Goal: Information Seeking & Learning: Learn about a topic

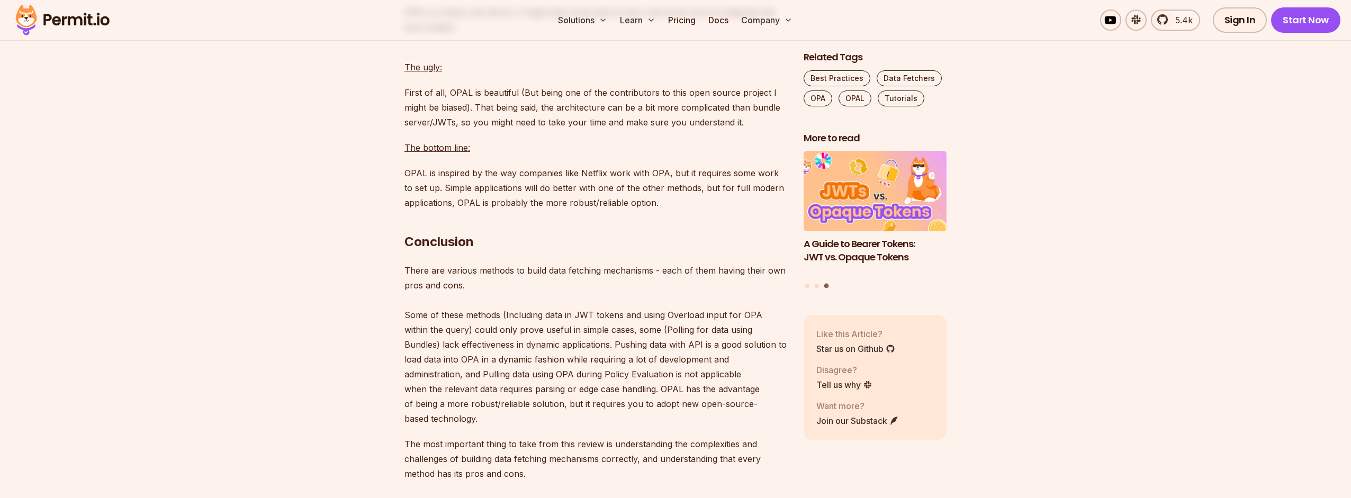
scroll to position [7222, 0]
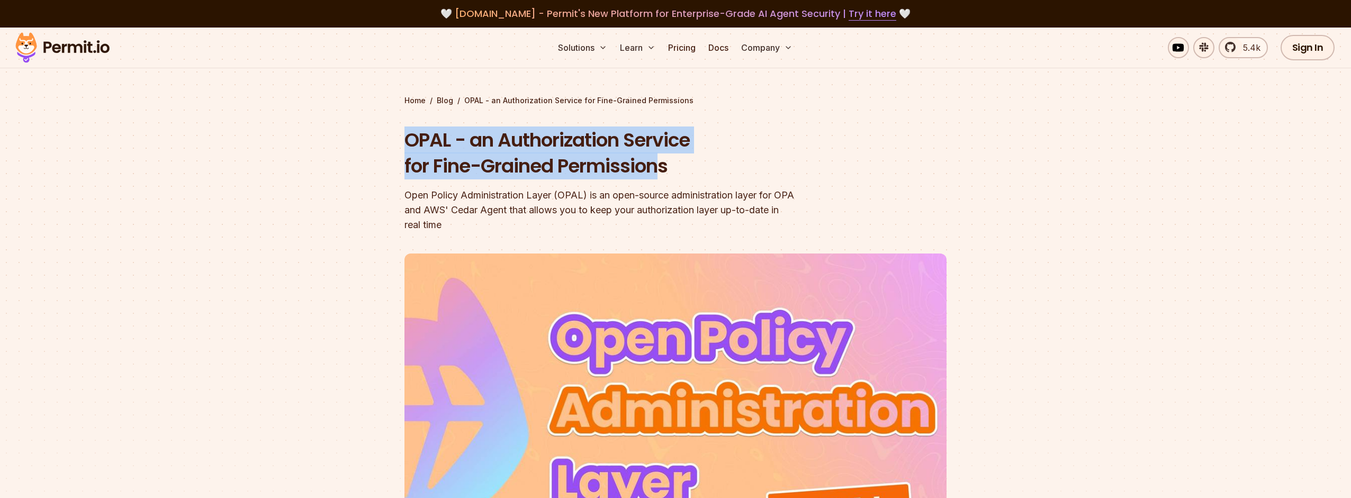
drag, startPoint x: 664, startPoint y: 165, endPoint x: 411, endPoint y: 142, distance: 253.1
click at [411, 143] on h1 "OPAL - an Authorization Service for Fine-Grained Permissions" at bounding box center [608, 153] width 407 height 52
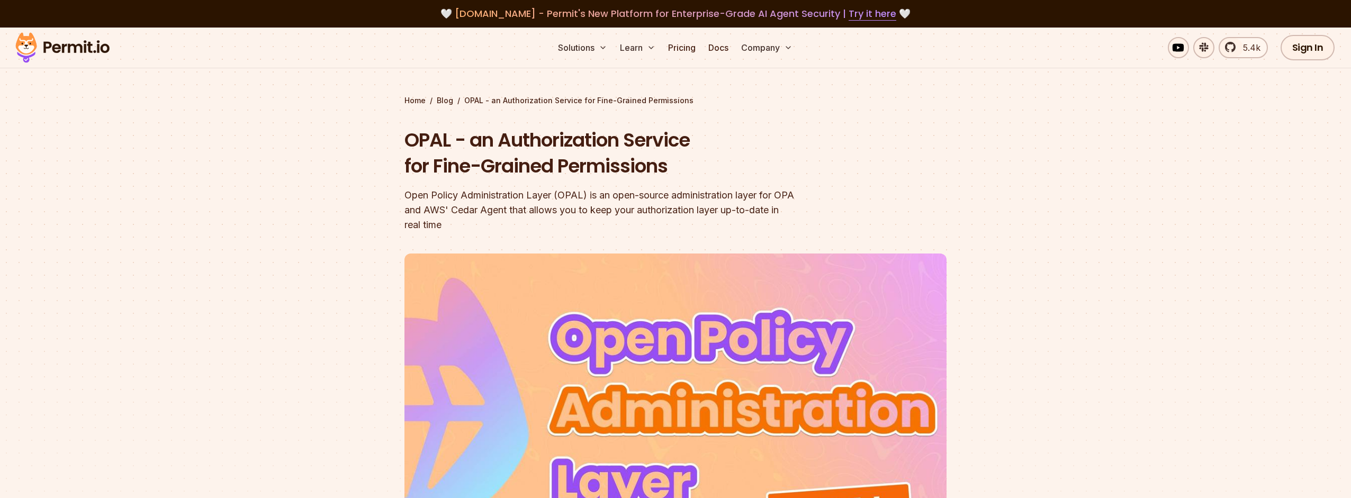
click at [424, 144] on h1 "OPAL - an Authorization Service for Fine-Grained Permissions" at bounding box center [608, 153] width 407 height 52
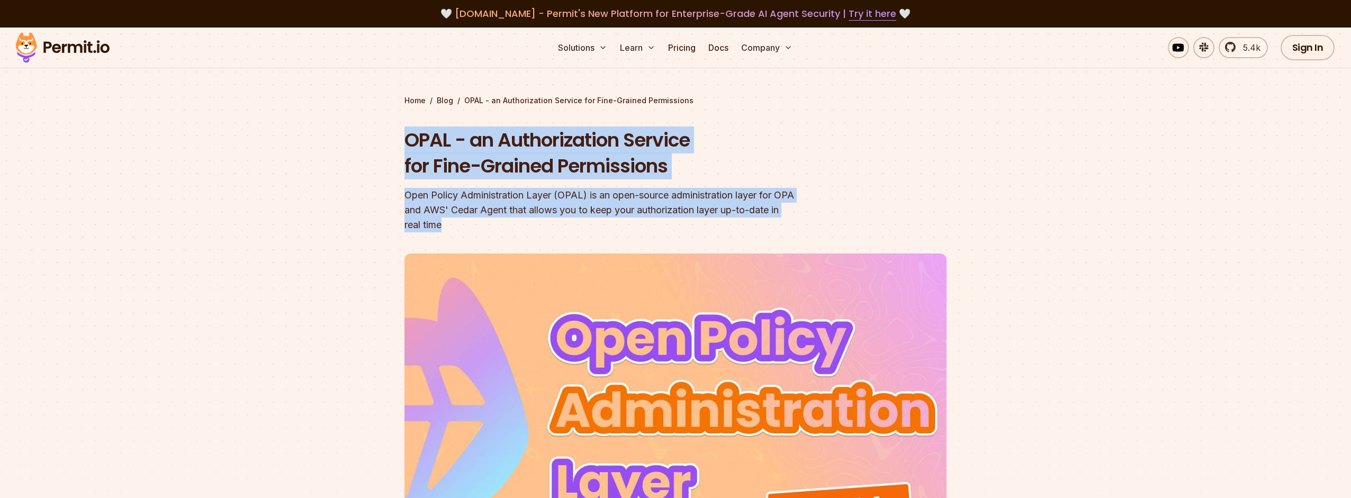
drag, startPoint x: 412, startPoint y: 139, endPoint x: 774, endPoint y: 219, distance: 370.5
click at [794, 219] on div "OPAL - an Authorization Service for Fine-Grained Permissions Open Policy Admini…" at bounding box center [608, 179] width 407 height 105
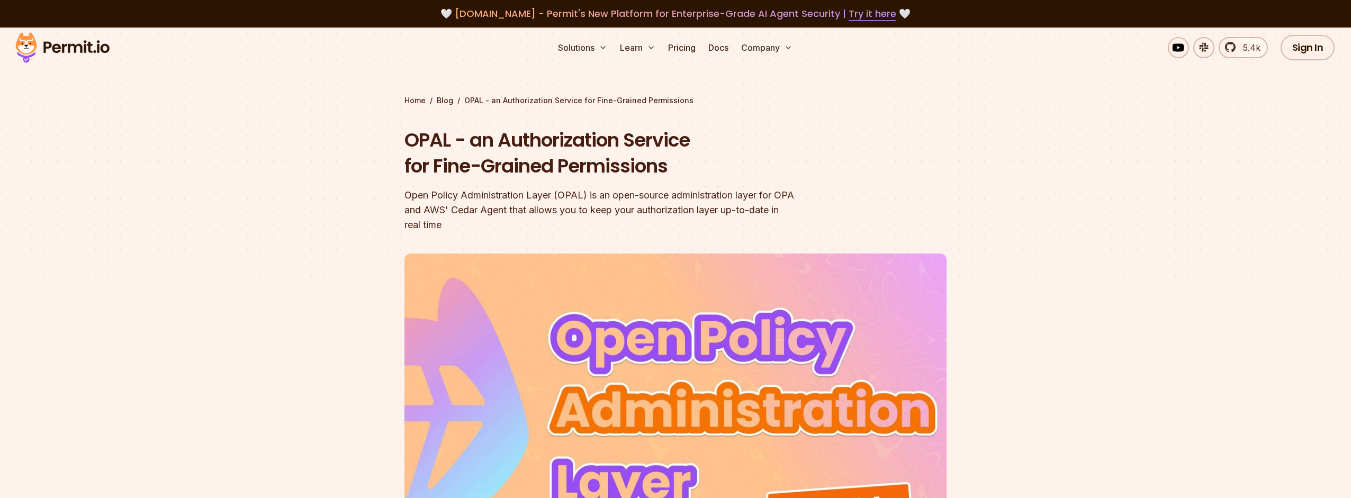
click at [766, 220] on div "Open Policy Administration Layer (OPAL) is an open-source administration layer …" at bounding box center [608, 210] width 407 height 44
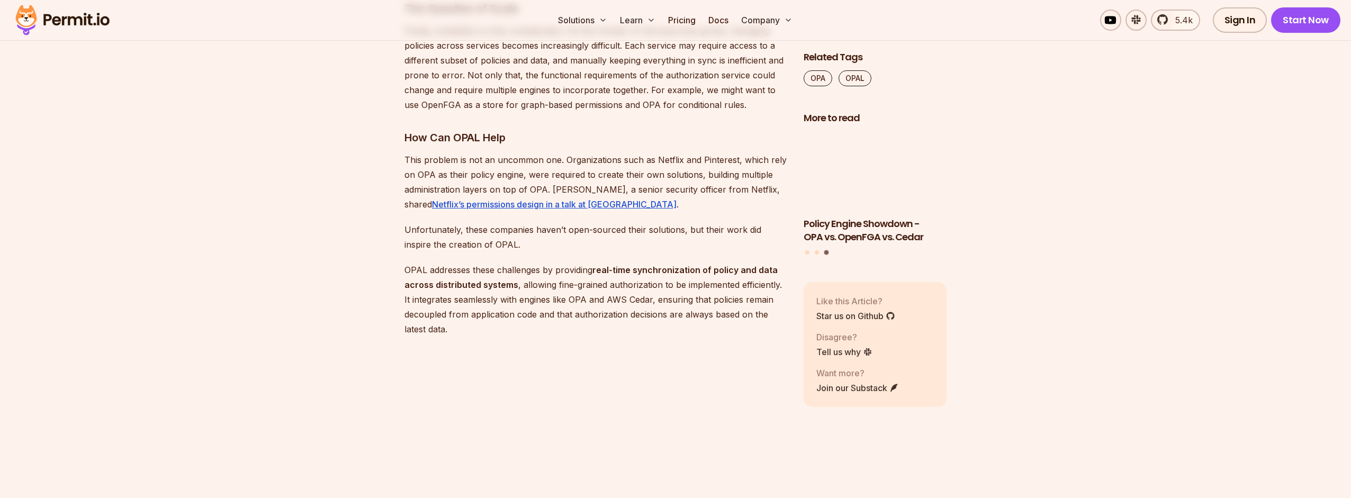
scroll to position [1660, 0]
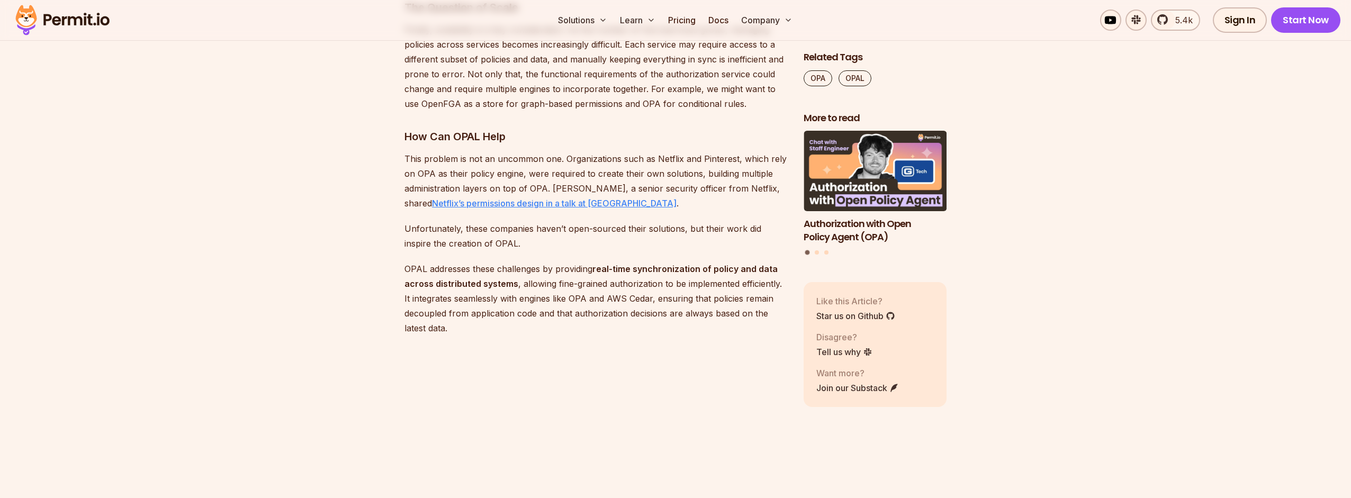
click at [546, 205] on link "Netflix’s permissions design in a talk at [GEOGRAPHIC_DATA]" at bounding box center [554, 203] width 245 height 11
click at [549, 204] on link "Netflix’s permissions design in a talk at [GEOGRAPHIC_DATA]" at bounding box center [554, 203] width 245 height 11
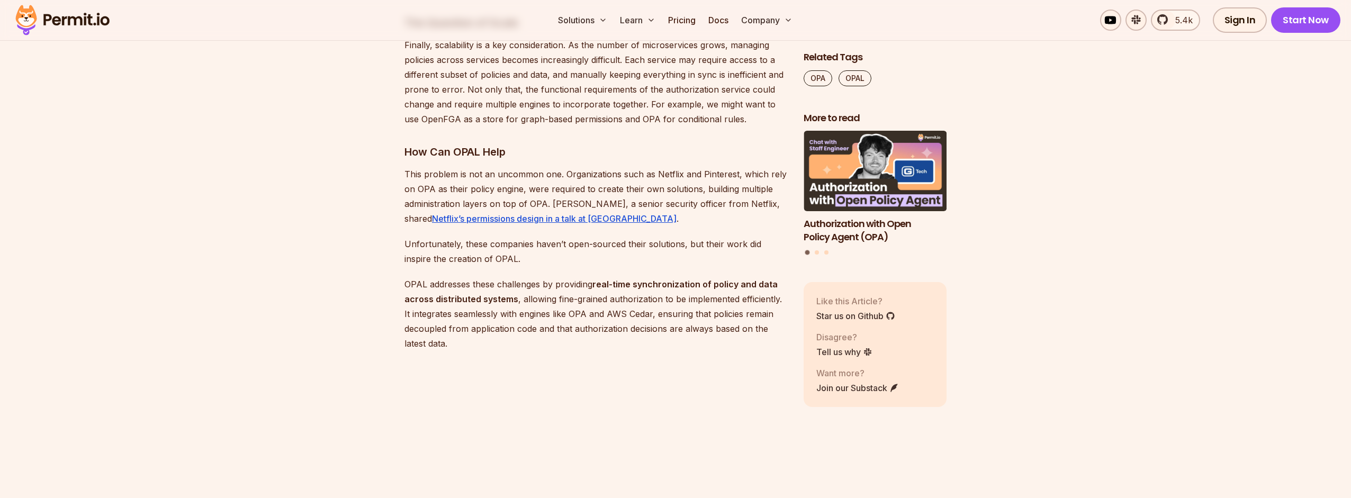
scroll to position [1576, 0]
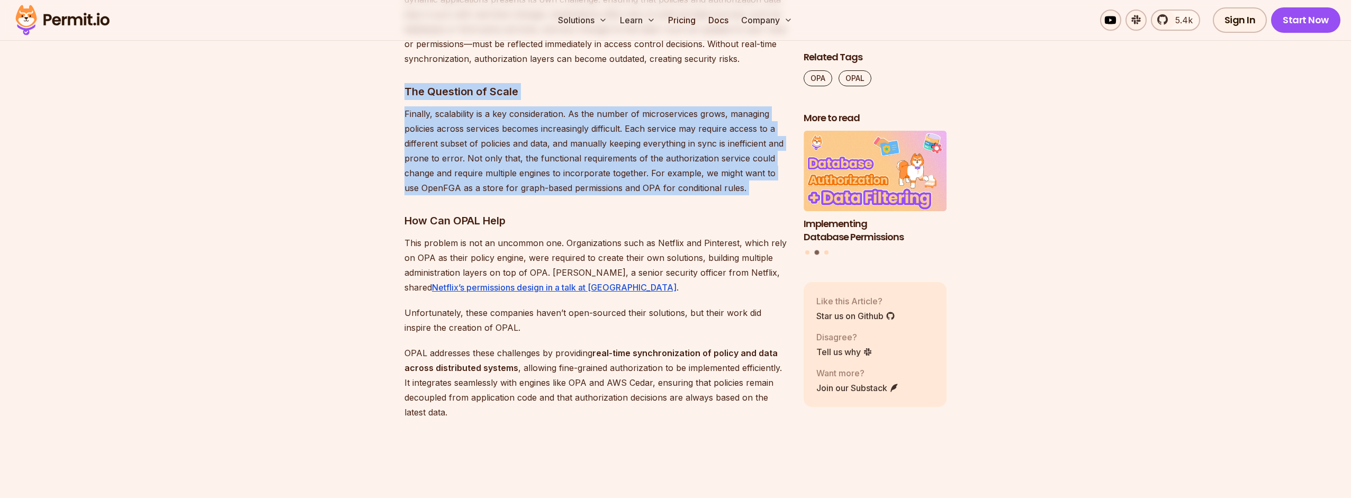
drag, startPoint x: 407, startPoint y: 88, endPoint x: 643, endPoint y: 199, distance: 260.1
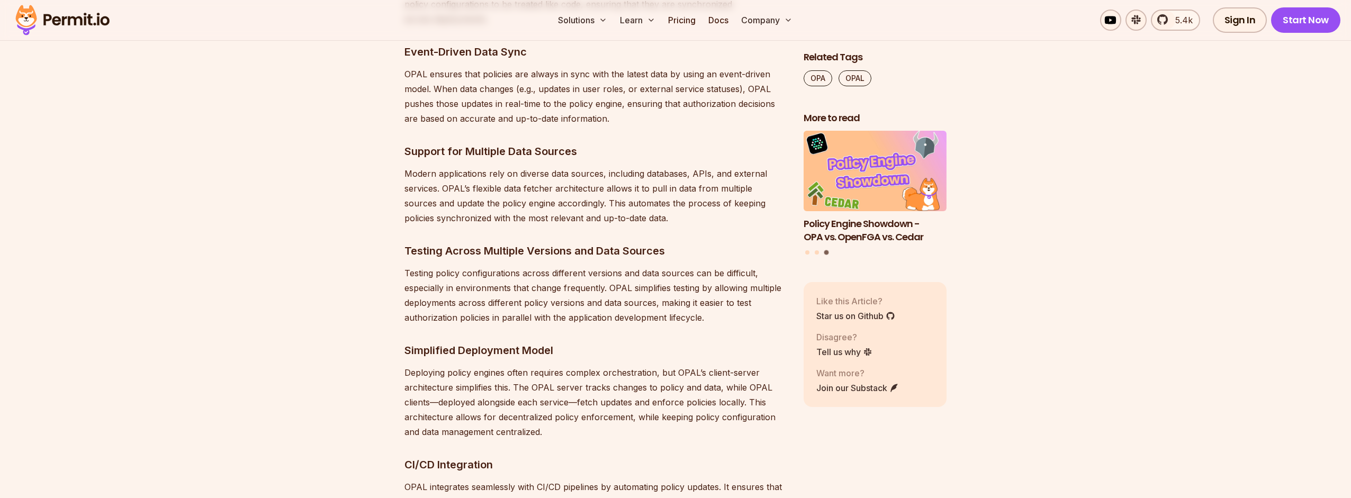
scroll to position [2463, 0]
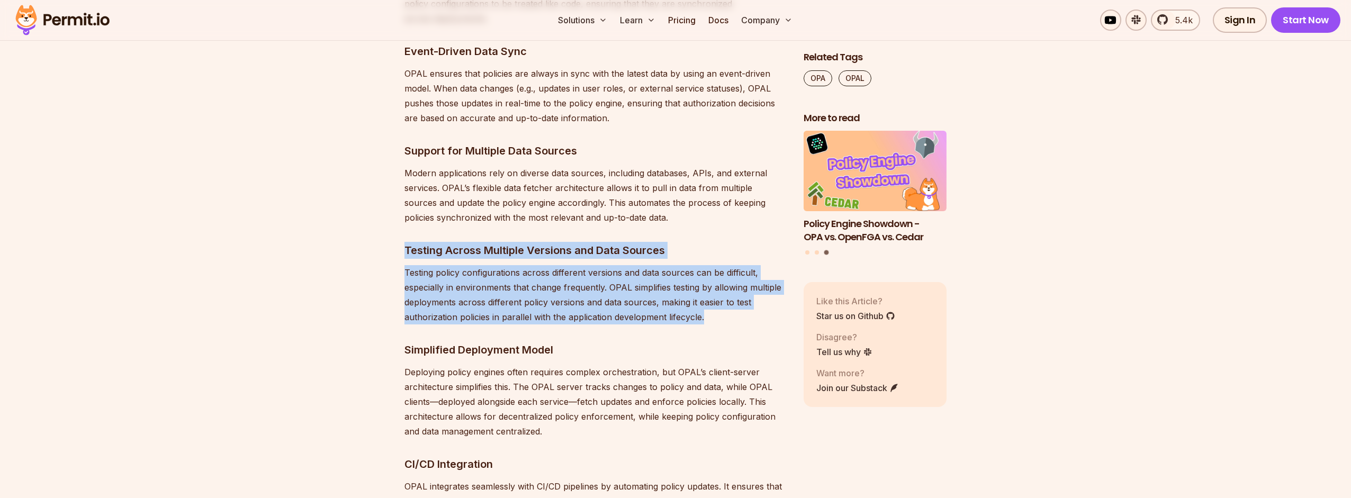
drag, startPoint x: 404, startPoint y: 249, endPoint x: 719, endPoint y: 326, distance: 324.2
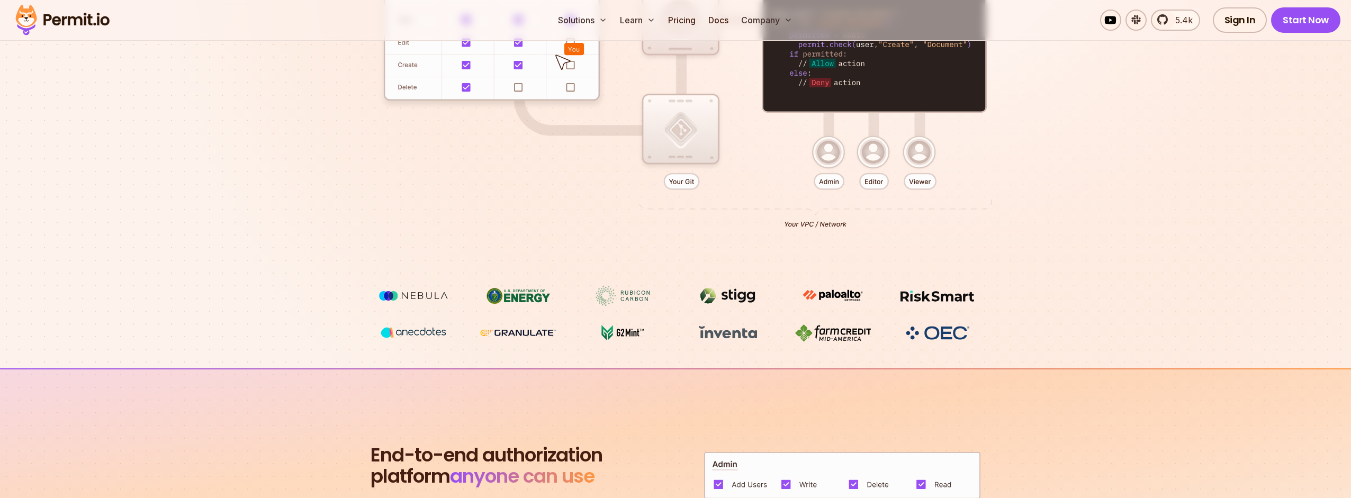
scroll to position [606, 0]
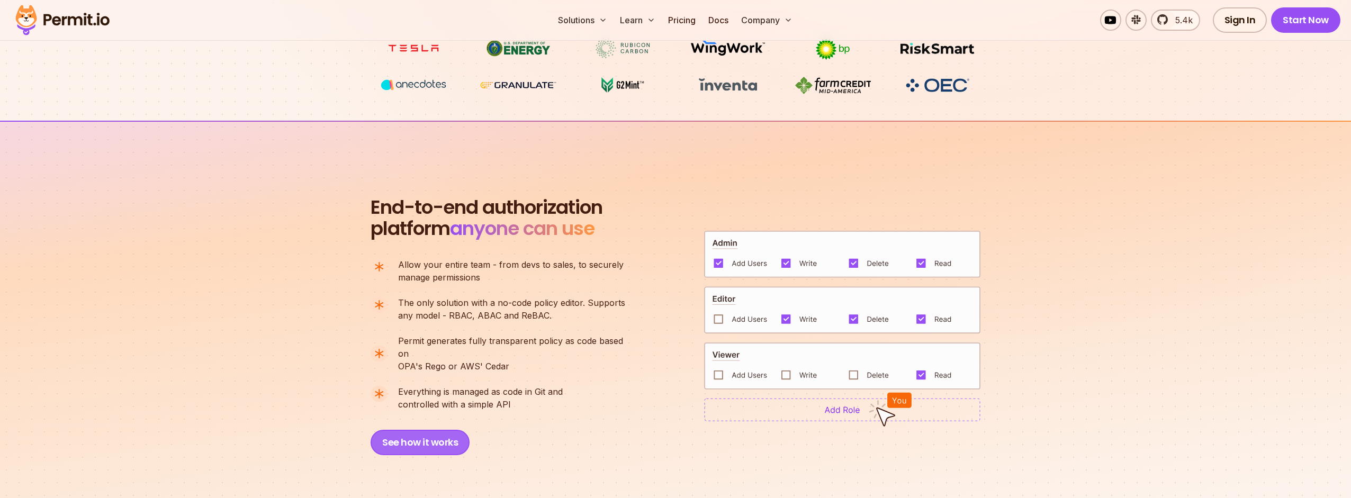
click at [433, 434] on button "See how it works" at bounding box center [420, 442] width 99 height 25
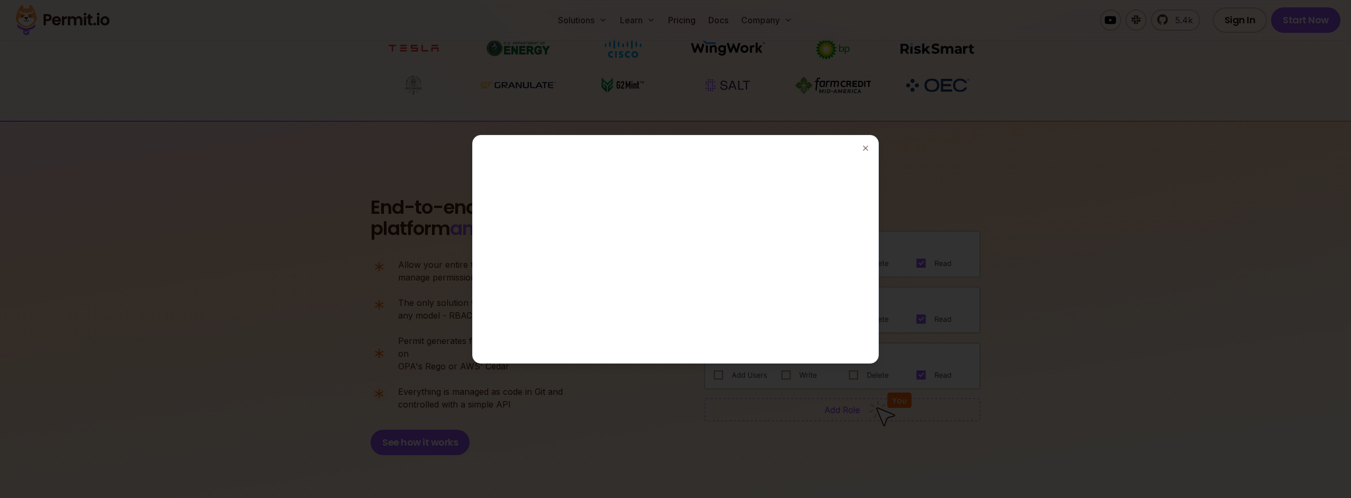
click at [1119, 174] on div at bounding box center [675, 249] width 1351 height 498
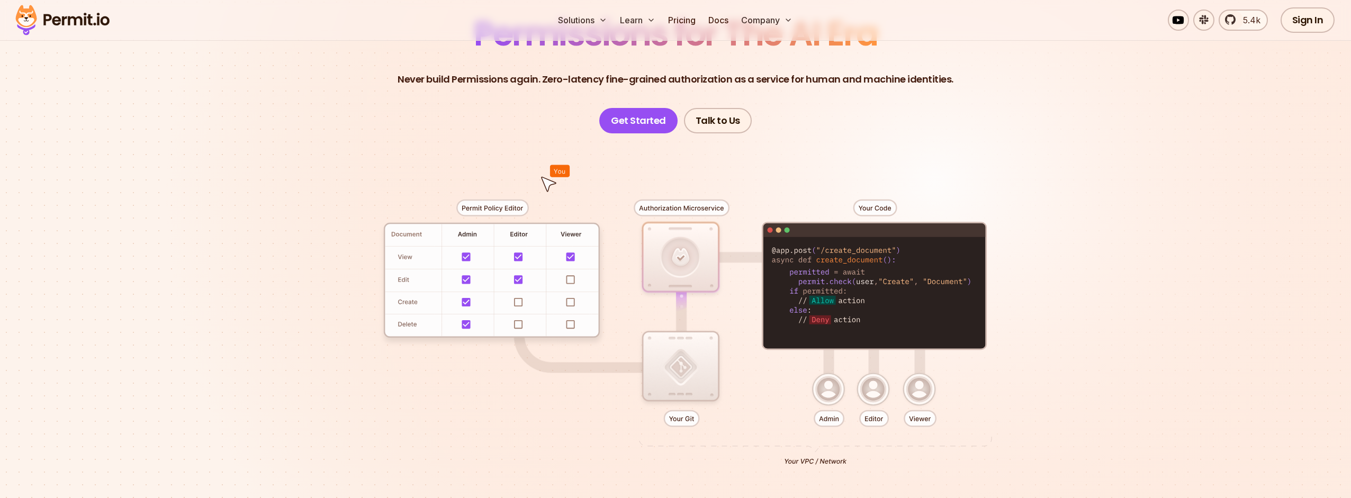
scroll to position [0, 0]
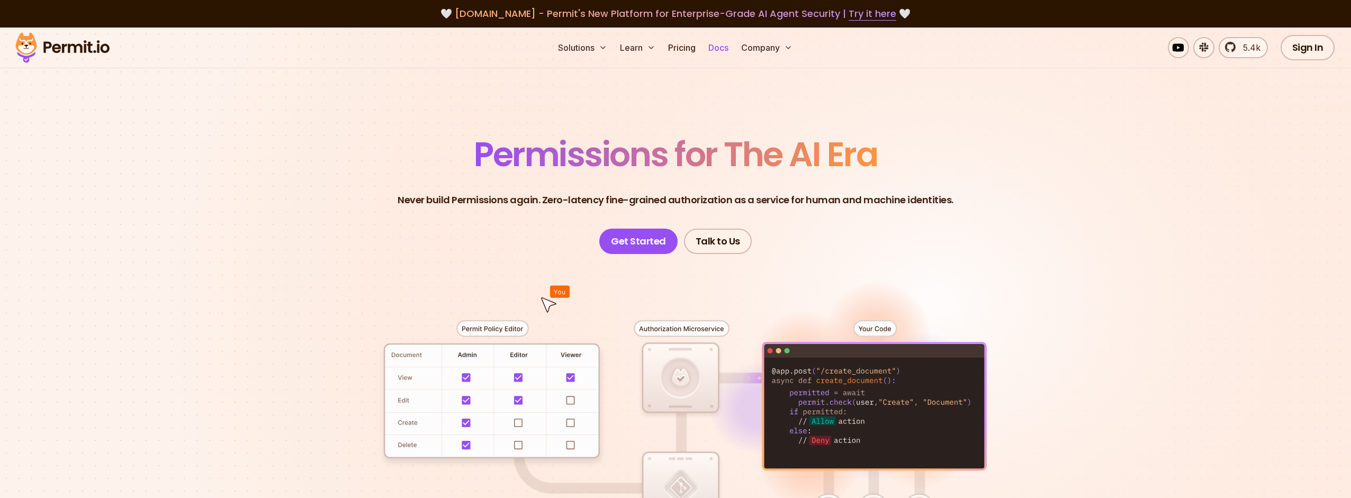
click at [727, 52] on link "Docs" at bounding box center [718, 47] width 29 height 21
